Goal: Information Seeking & Learning: Learn about a topic

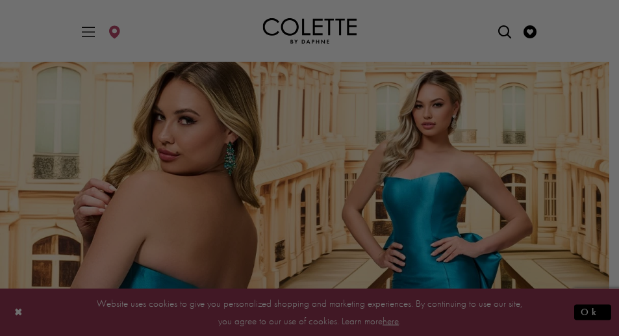
click at [608, 15] on div at bounding box center [312, 169] width 625 height 339
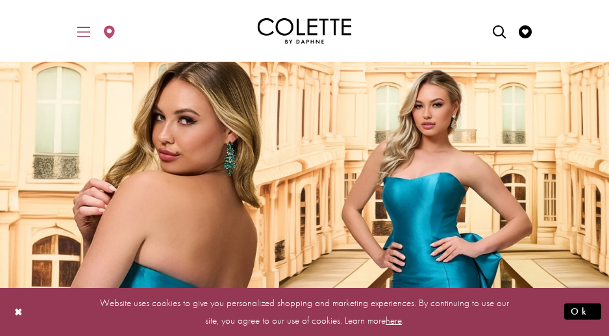
click at [84, 30] on icon "Toggle Main Navigation Menu" at bounding box center [83, 31] width 13 height 13
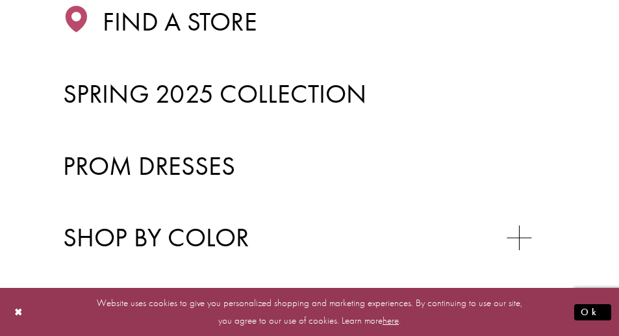
scroll to position [326, 0]
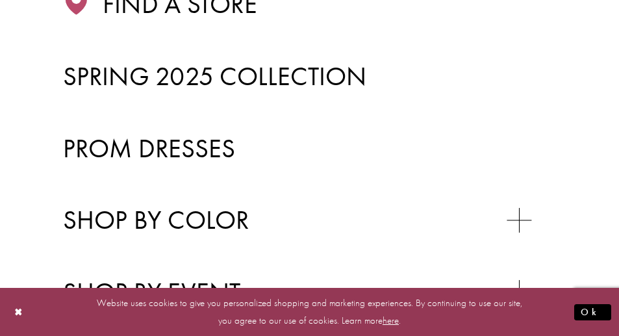
click at [191, 147] on span "Prom Dresses" at bounding box center [149, 148] width 173 height 34
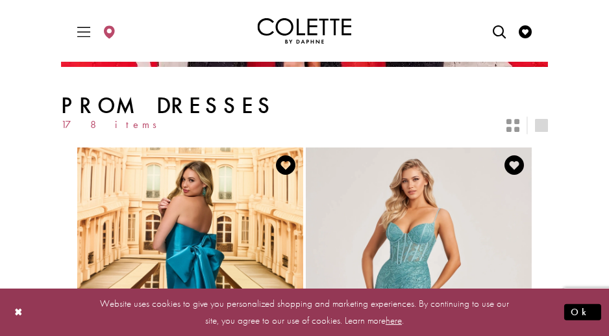
scroll to position [260, 0]
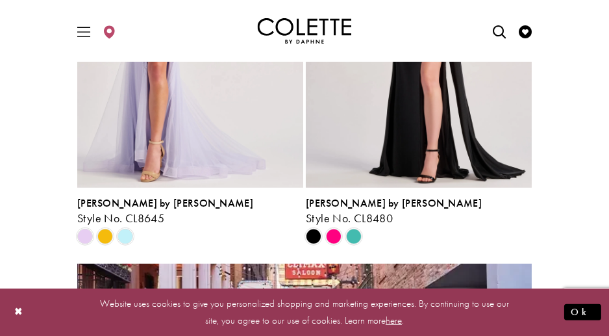
scroll to position [1350, 0]
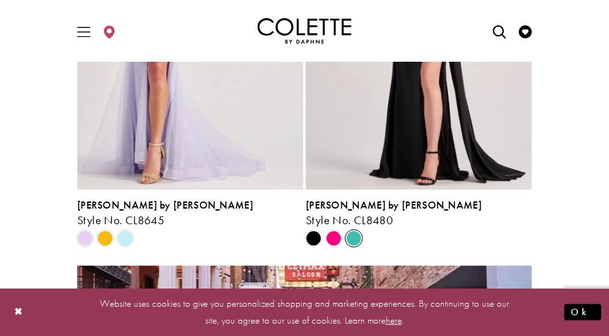
click at [361, 243] on icon "Product List" at bounding box center [354, 238] width 16 height 16
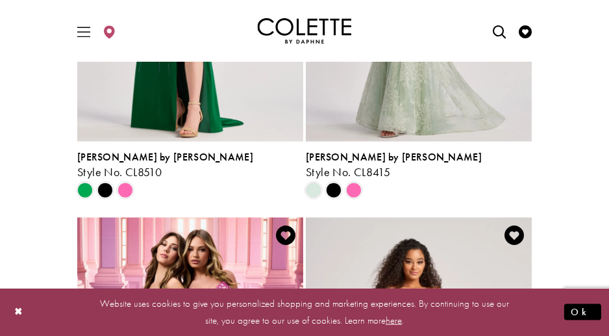
scroll to position [2167, 0]
click at [131, 190] on span "Product List" at bounding box center [125, 190] width 16 height 16
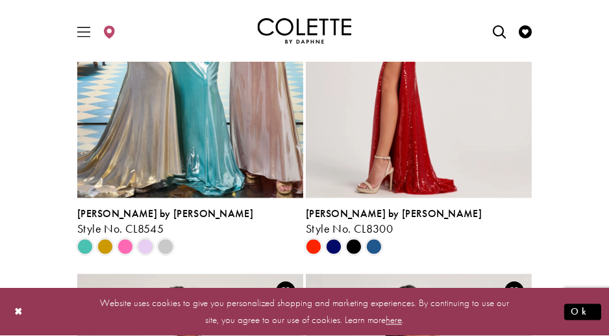
scroll to position [2920, 0]
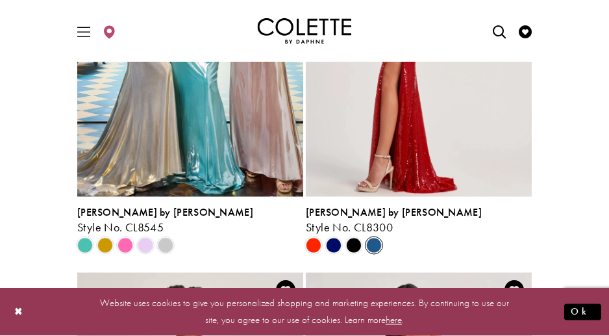
click at [378, 245] on span "Product List" at bounding box center [374, 246] width 16 height 16
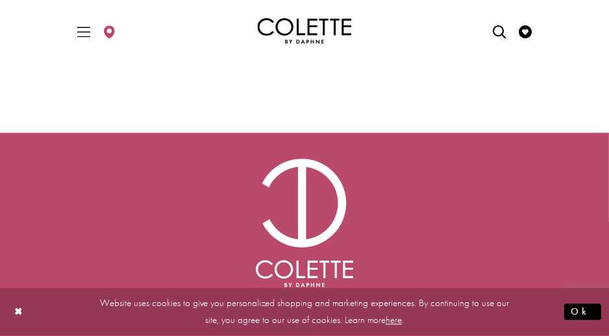
scroll to position [4067, 0]
